Goal: Task Accomplishment & Management: Manage account settings

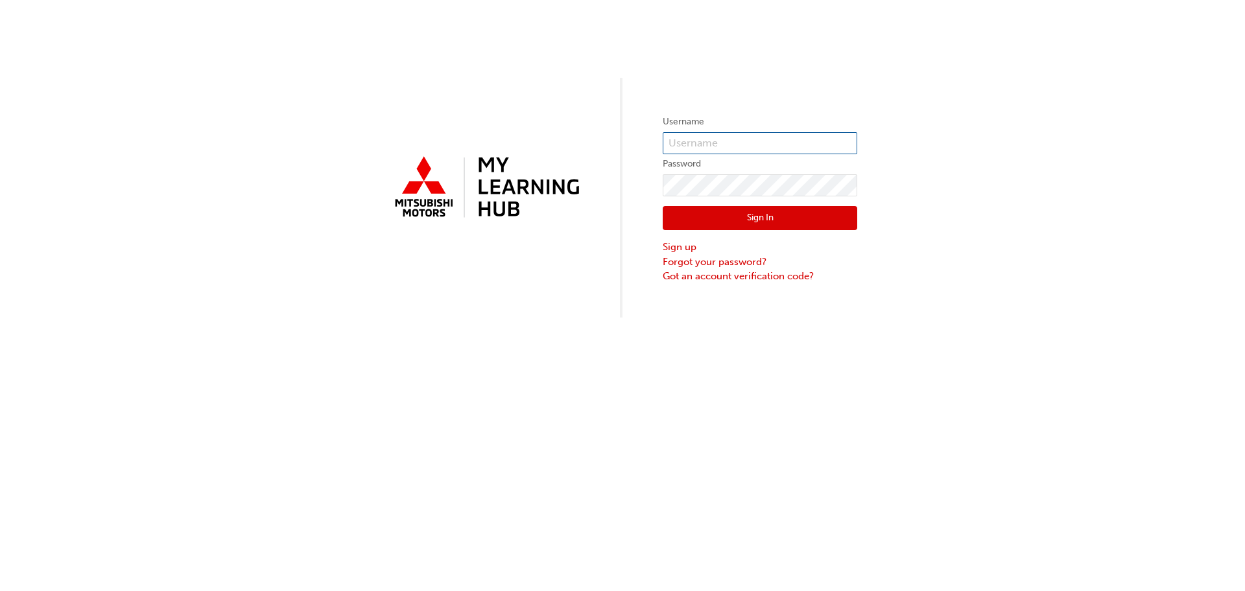
type input "0005820206"
click at [733, 140] on input "0005820206" at bounding box center [760, 143] width 195 height 22
type input "N"
type input "nsmith@"
click button "Sign In" at bounding box center [760, 218] width 195 height 25
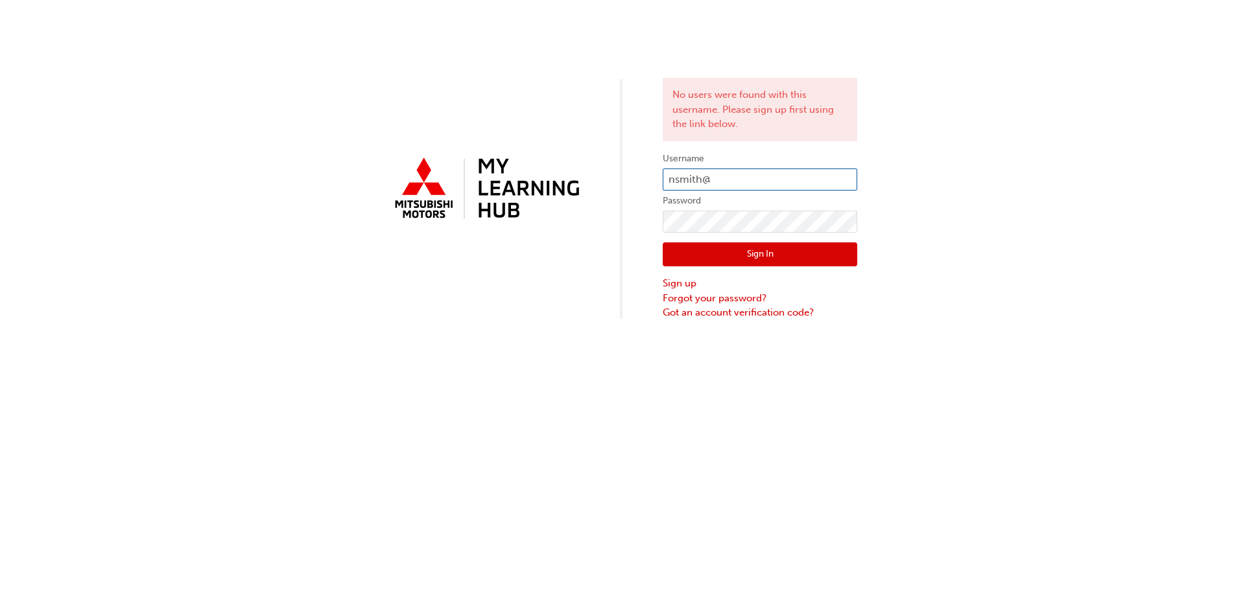
click at [748, 176] on input "nsmith@" at bounding box center [760, 180] width 195 height 22
type input "[EMAIL_ADDRESS][DOMAIN_NAME]"
click at [764, 257] on button "Sign In" at bounding box center [760, 255] width 195 height 25
